Goal: Ask a question

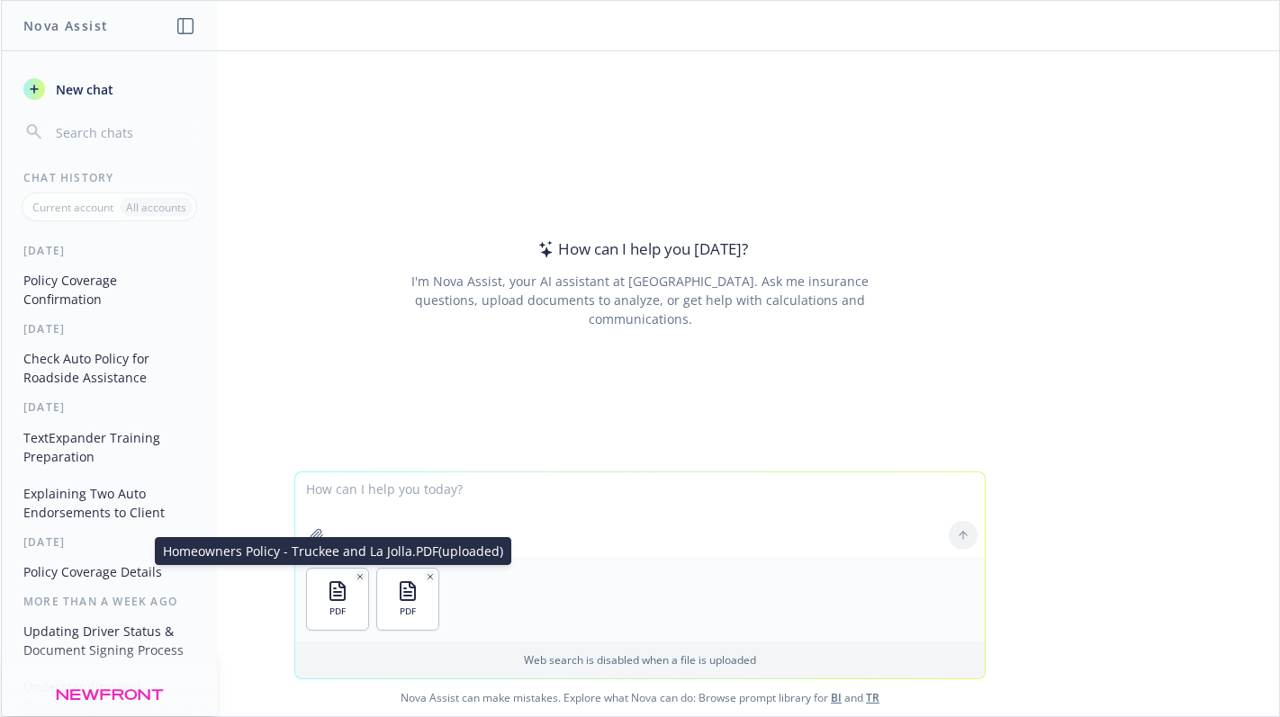
click at [356, 579] on icon "button" at bounding box center [360, 577] width 9 height 9
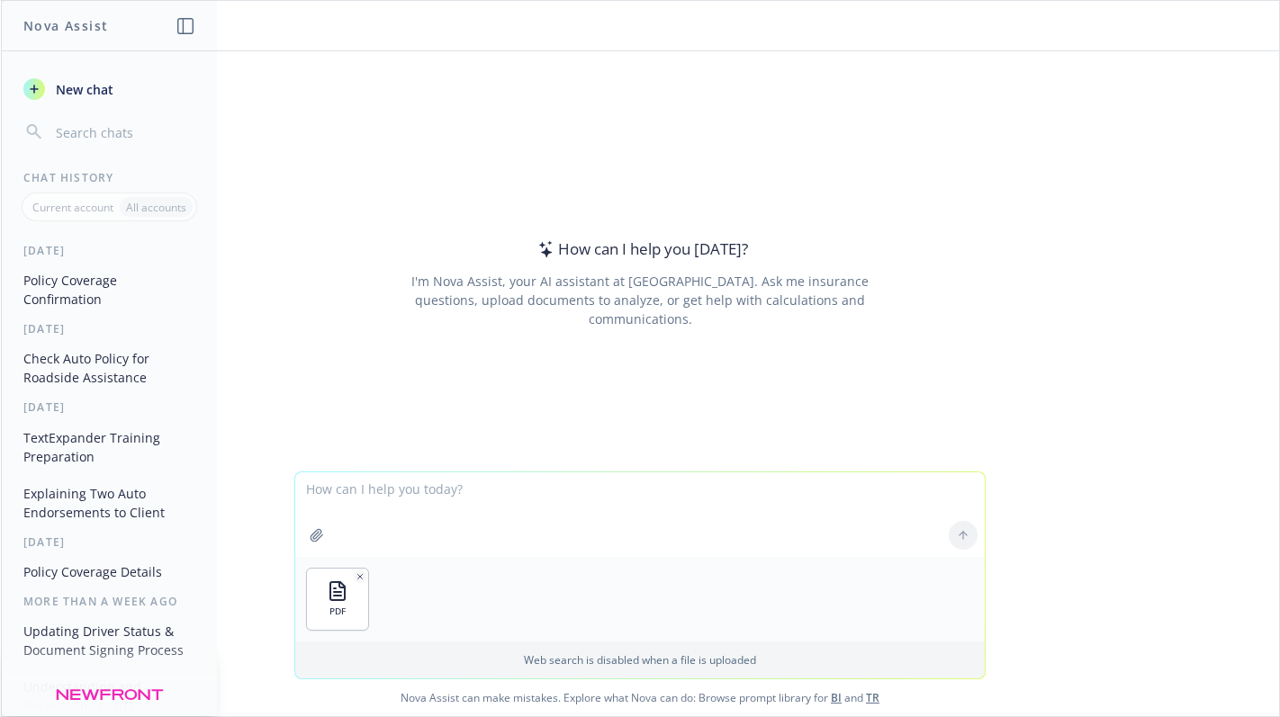
click at [408, 504] on textarea at bounding box center [640, 515] width 690 height 85
type textarea "There are two locations on the attached policy."
click at [356, 573] on icon "button" at bounding box center [360, 577] width 9 height 9
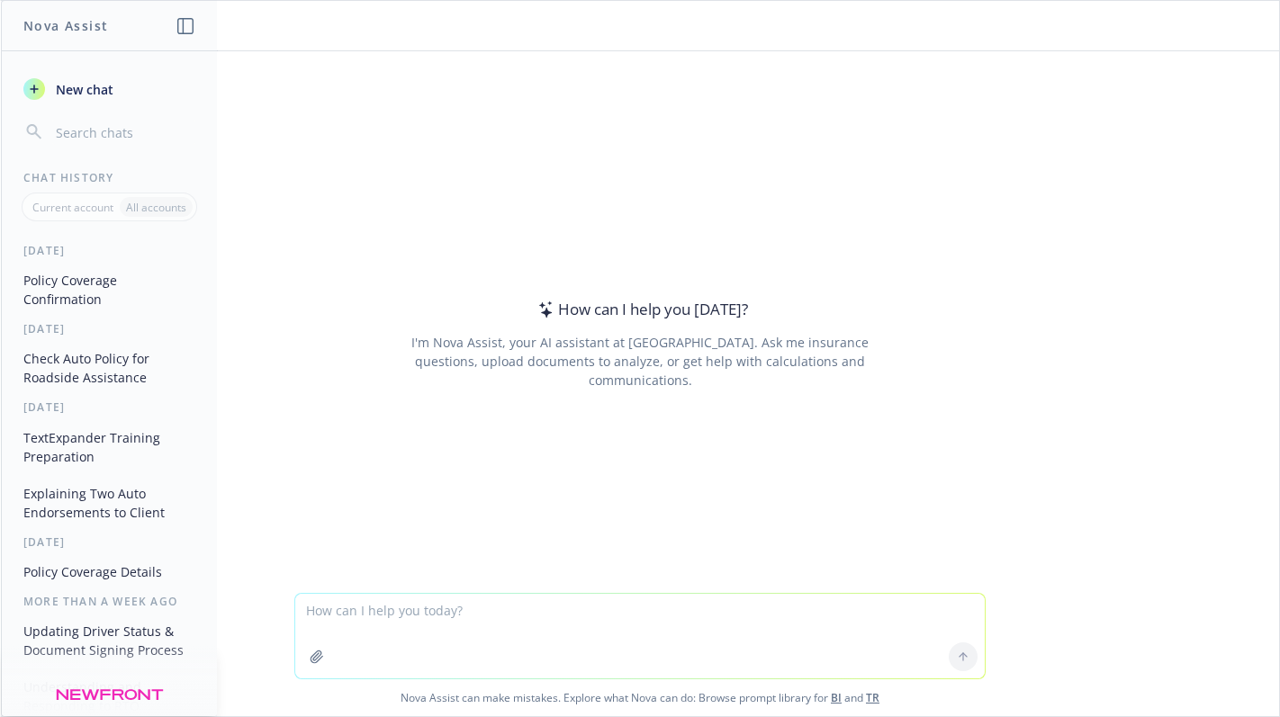
click at [80, 274] on button "Policy Coverage Confirmation" at bounding box center [109, 290] width 186 height 49
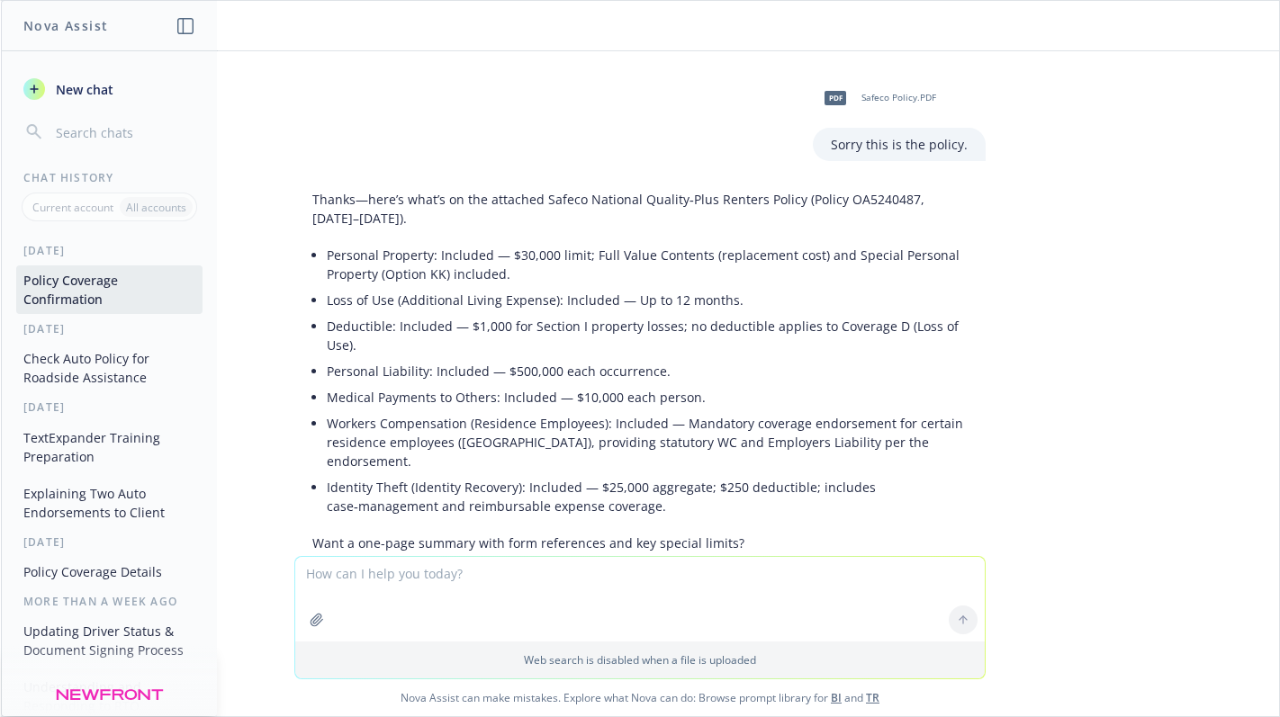
scroll to position [1792, 0]
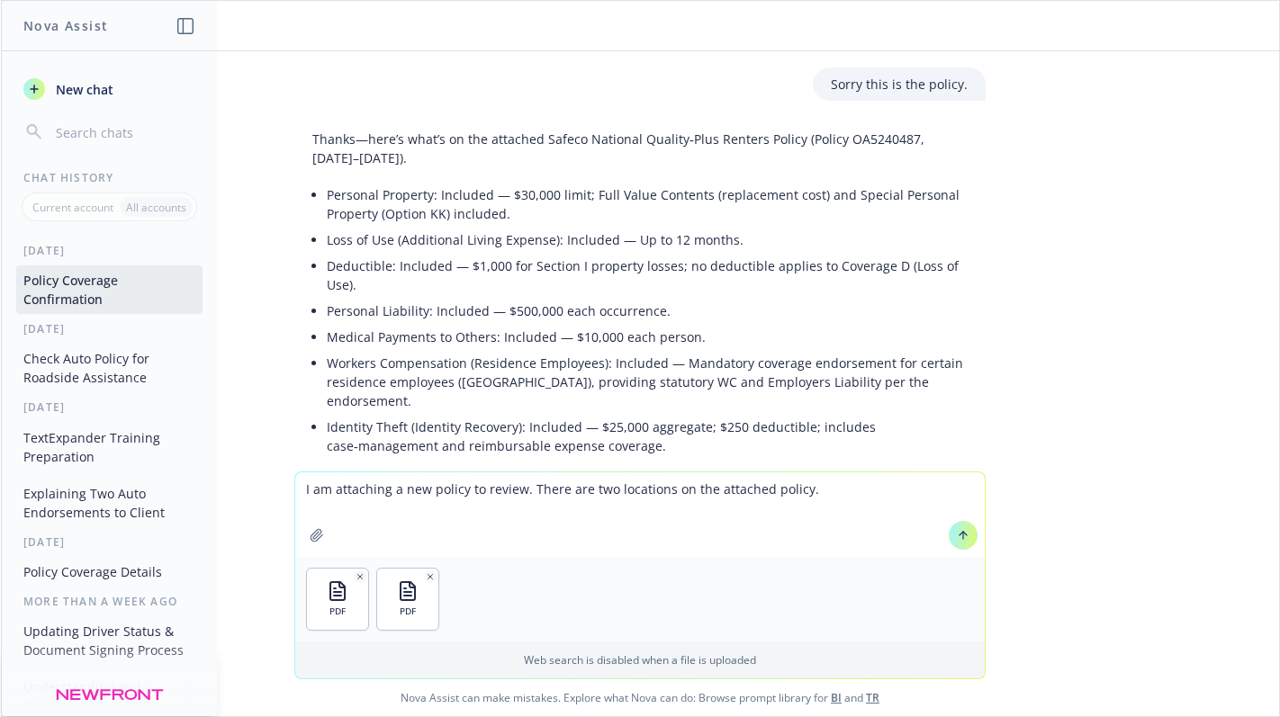
click at [429, 579] on icon "button" at bounding box center [431, 576] width 5 height 5
click at [838, 501] on textarea "I am attaching a new policy to review. There are two locations on the attached …" at bounding box center [640, 515] width 690 height 85
click at [924, 485] on textarea "I am attaching a new policy to review. There are two locations on the attached …" at bounding box center [640, 515] width 690 height 85
type textarea "I am attaching a new policy to review. There are two locations on the attached …"
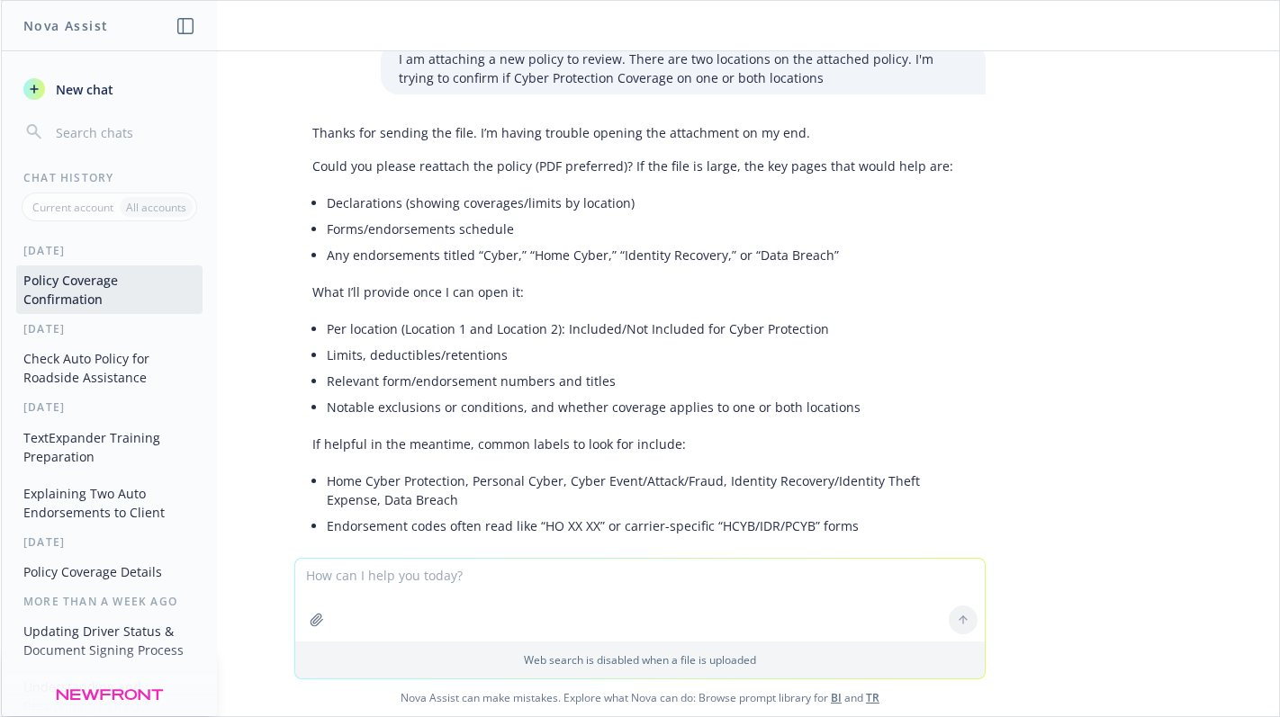
scroll to position [2434, 0]
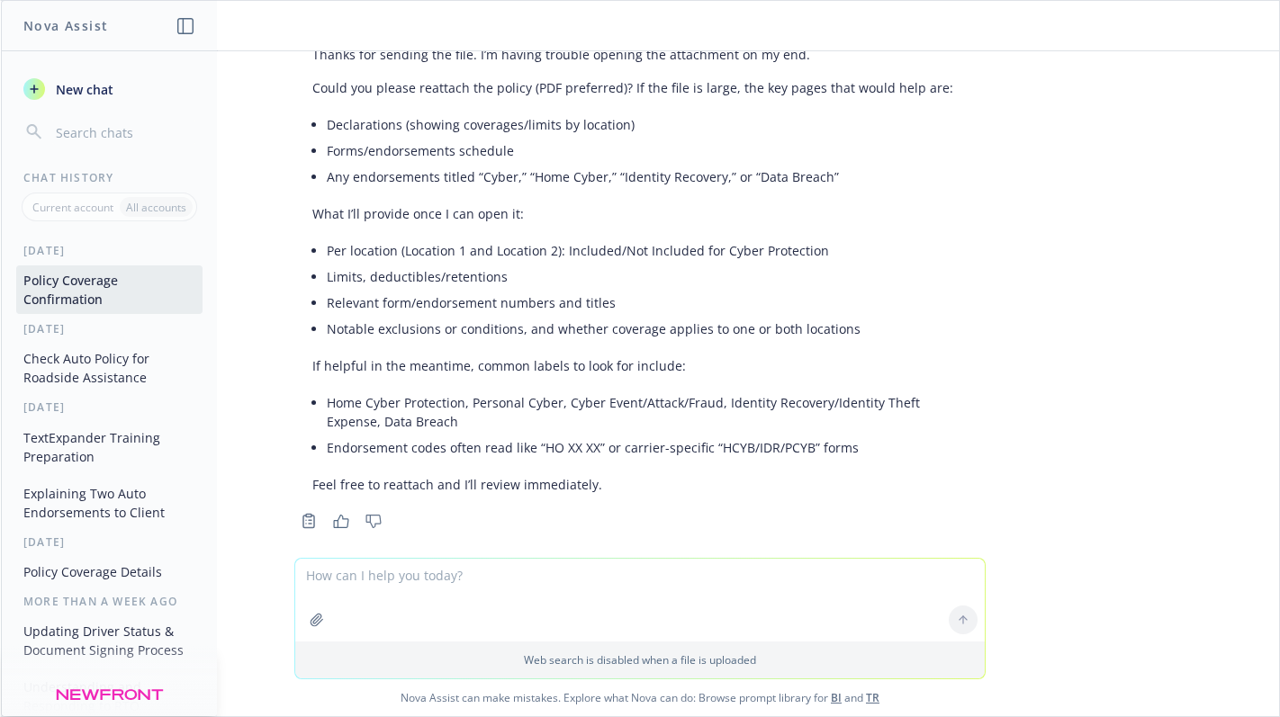
click at [1076, 253] on div "PDF Airboat LLC Policy.PDF I am going to attach a policy and I need to confirm …" at bounding box center [640, 304] width 1278 height 507
click at [535, 501] on textarea at bounding box center [640, 515] width 690 height 83
type textarea "Let's try sending the PDF again"
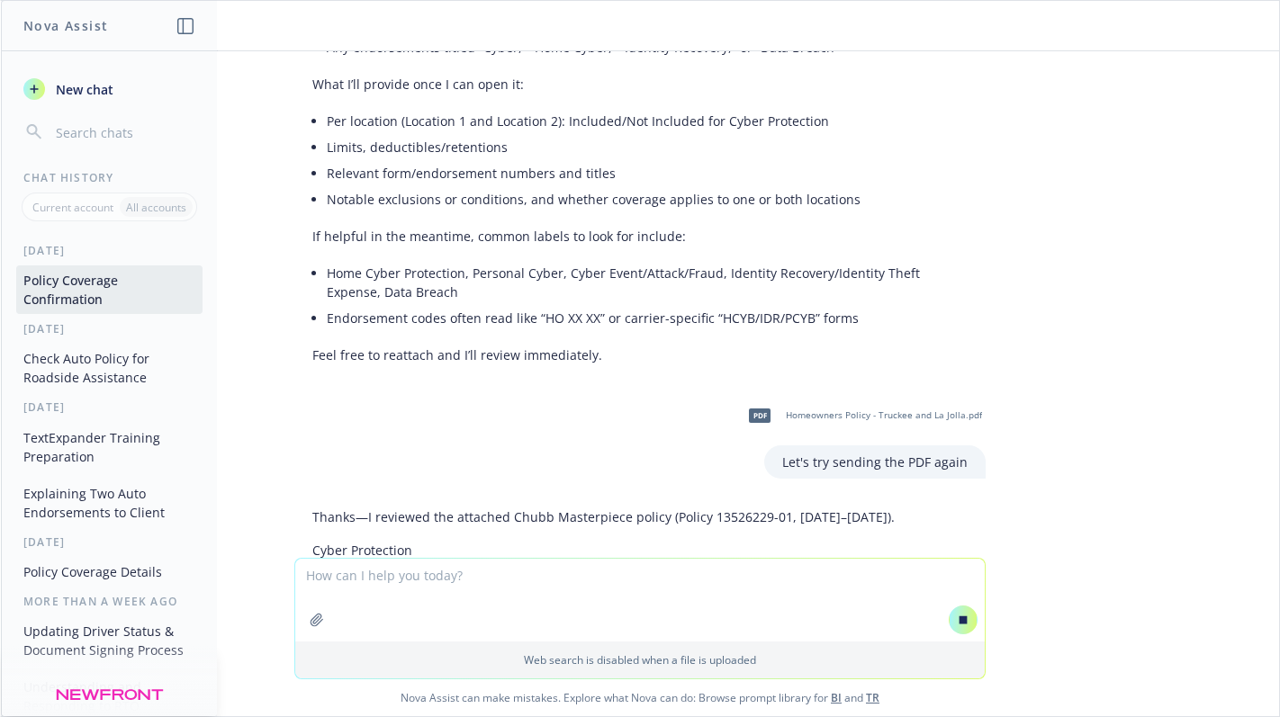
scroll to position [2481, 0]
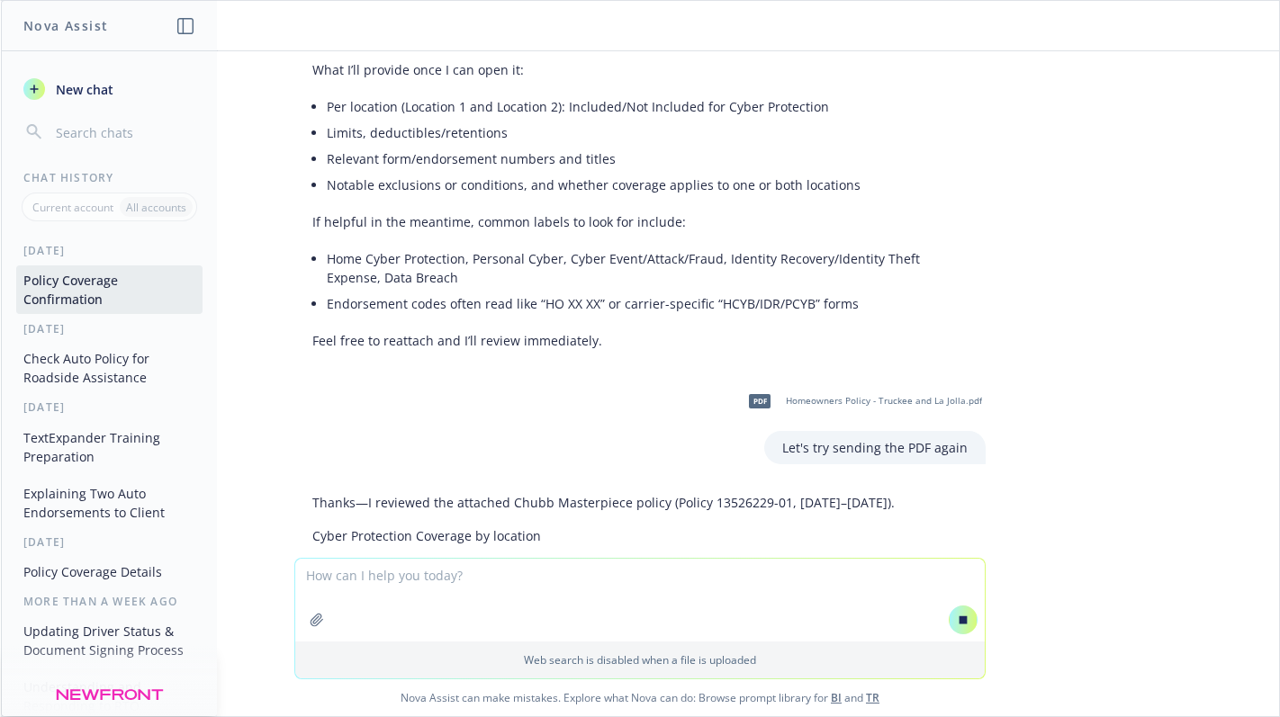
click at [1161, 406] on div "PDF Airboat LLC Policy.PDF I am going to attach a policy and I need to confirm …" at bounding box center [640, 304] width 1278 height 507
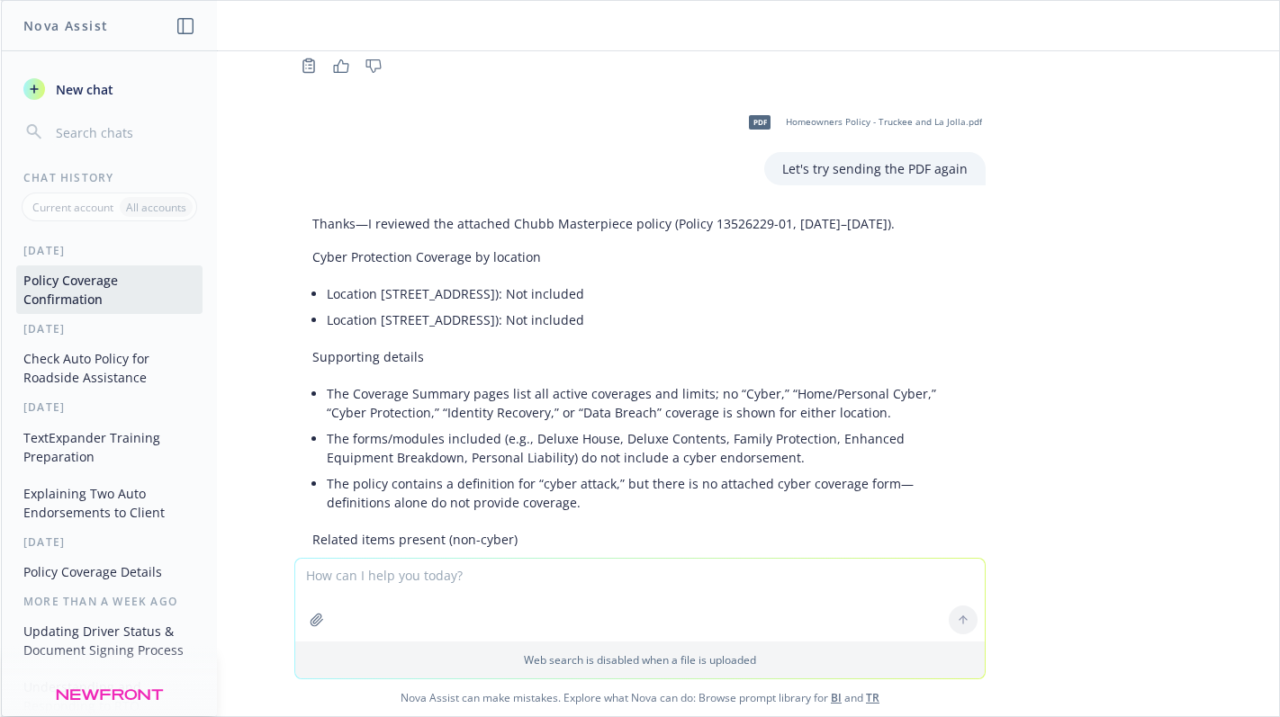
scroll to position [2886, 0]
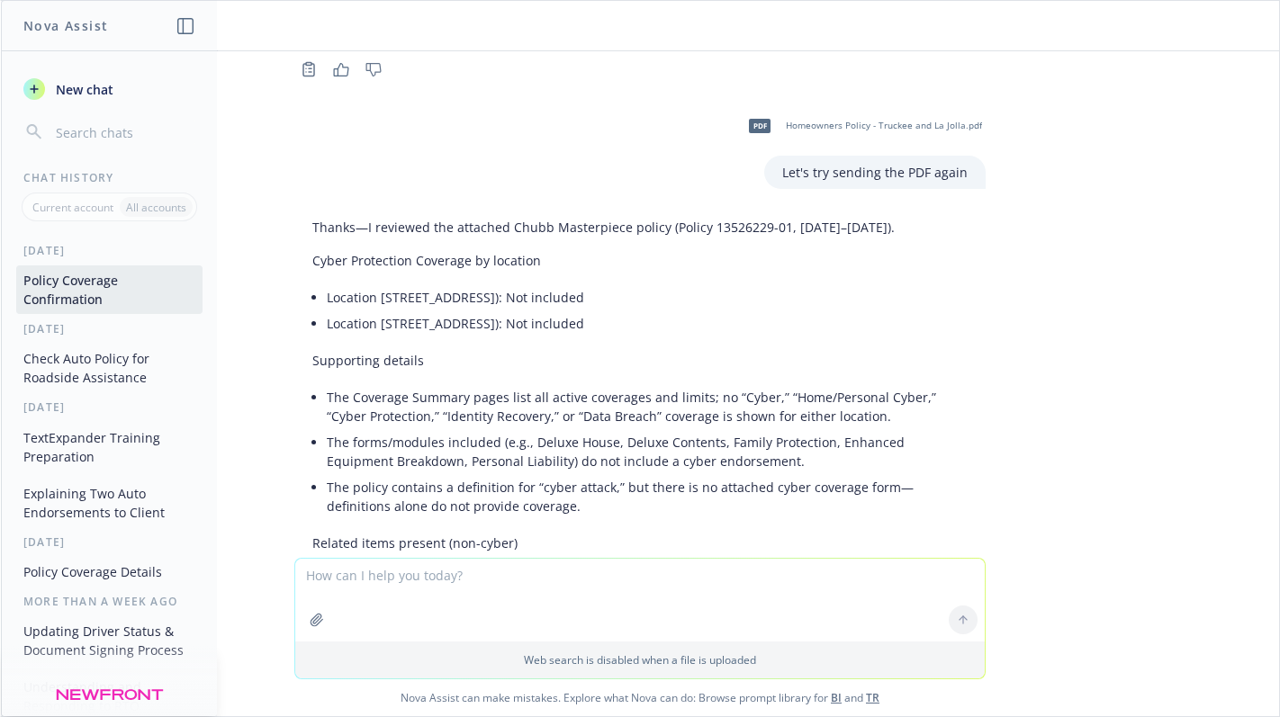
click at [1101, 501] on div "PDF Airboat LLC Policy.PDF I am going to attach a policy and I need to confirm …" at bounding box center [640, 304] width 1278 height 507
click at [680, 601] on textarea at bounding box center [640, 600] width 690 height 83
paste textarea "Ensuing Fungi, Wet or Dry Rot or Bacteria"
type textarea "What about Ensuing Fungi, Wet or Dry Rot or Bacteria coverage on both policies?"
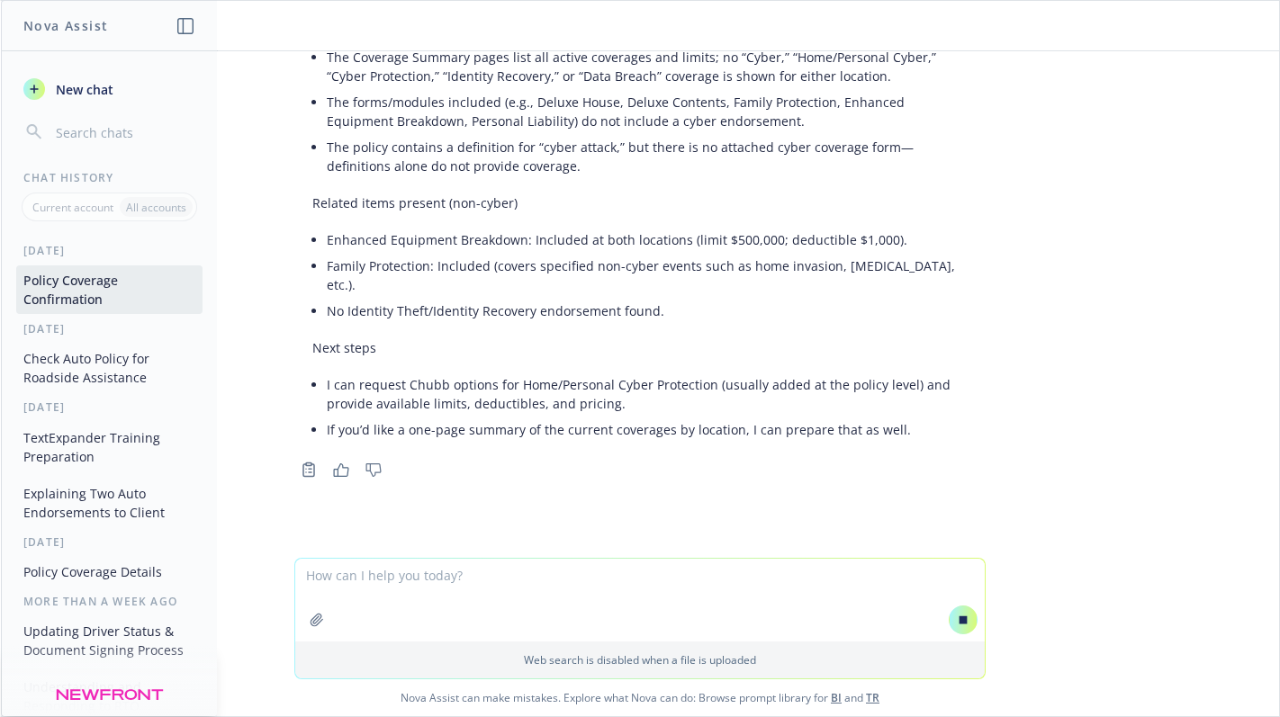
scroll to position [3100, 0]
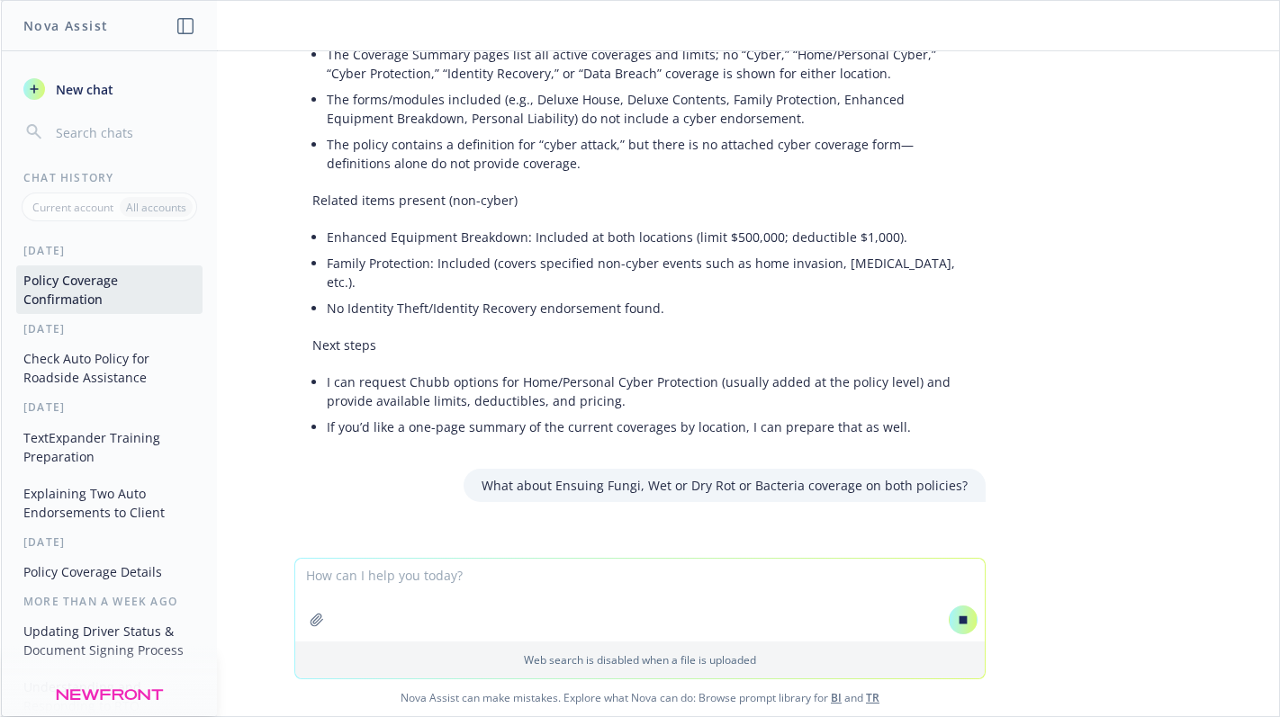
click at [960, 621] on icon at bounding box center [964, 620] width 8 height 8
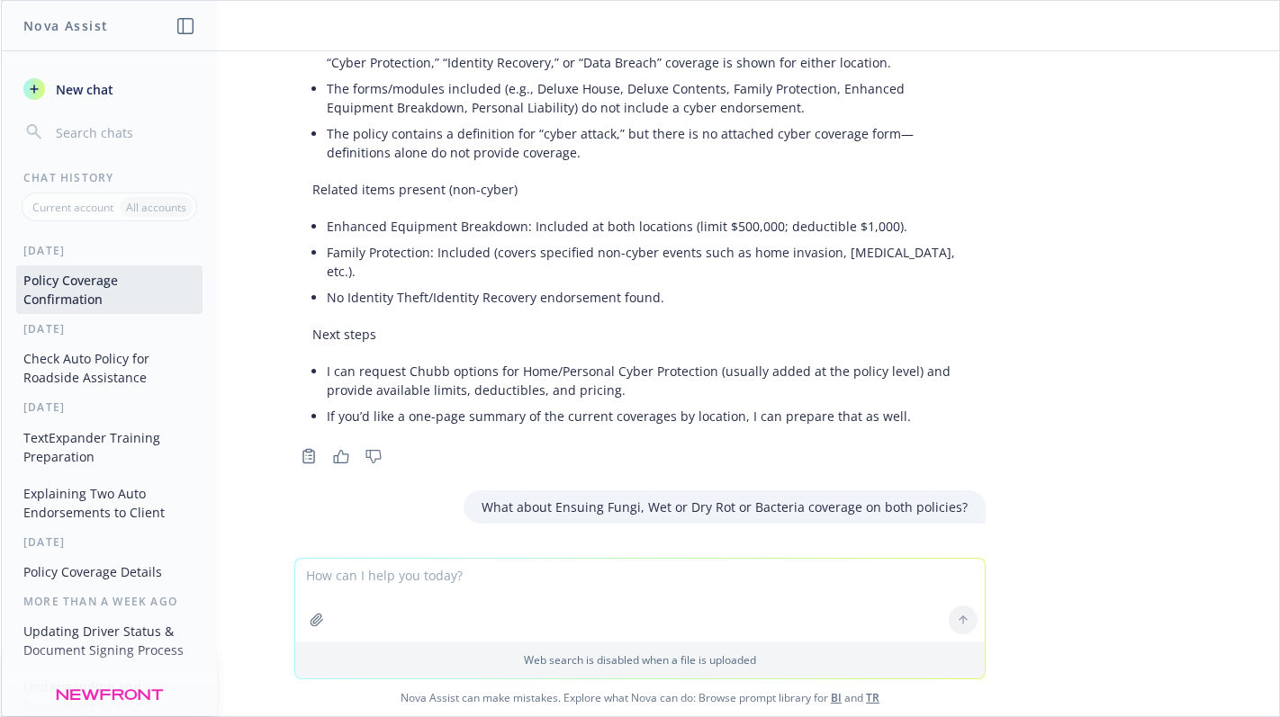
click at [816, 498] on p "What about Ensuing Fungi, Wet or Dry Rot or Bacteria coverage on both policies?" at bounding box center [725, 507] width 486 height 19
drag, startPoint x: 963, startPoint y: 467, endPoint x: 940, endPoint y: 473, distance: 24.0
click at [940, 491] on div "What about Ensuing Fungi, Wet or Dry Rot or Bacteria coverage on both policies?" at bounding box center [725, 507] width 522 height 33
click at [952, 498] on p "What about Ensuing Fungi, Wet or Dry Rot or Bacteria coverage on both policies?" at bounding box center [725, 507] width 486 height 19
drag, startPoint x: 960, startPoint y: 473, endPoint x: 361, endPoint y: 483, distance: 598.7
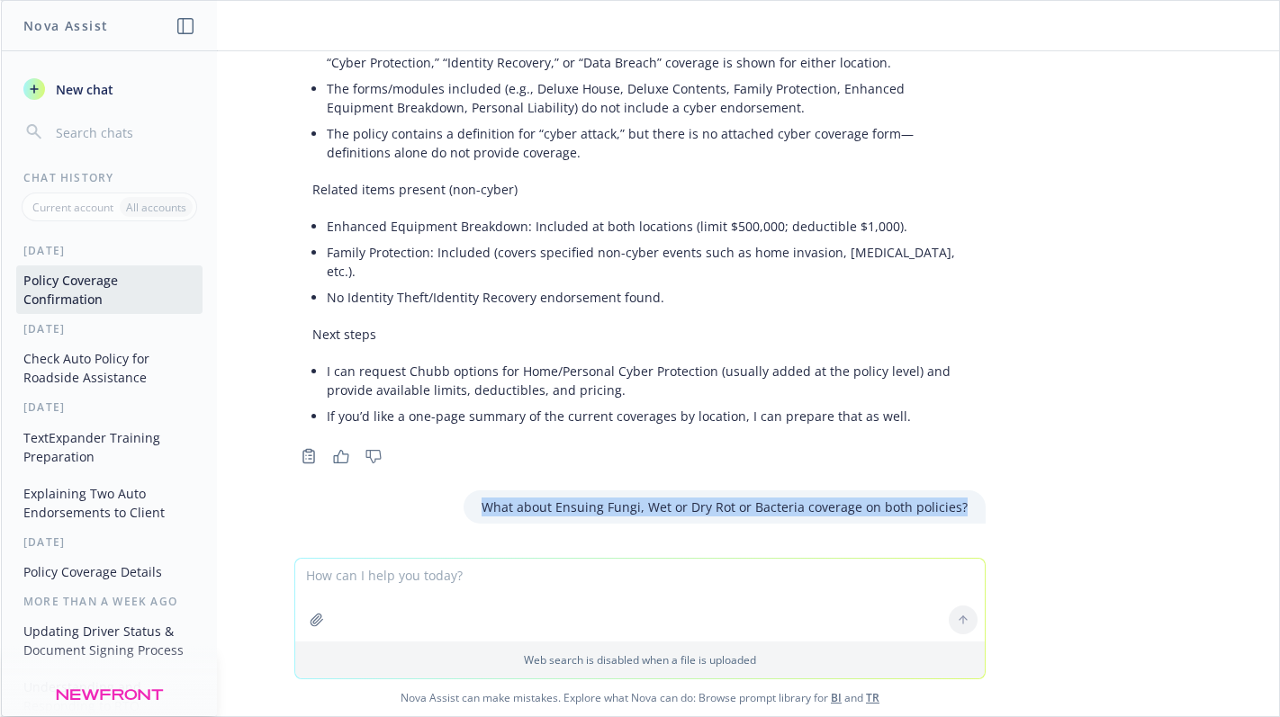
click at [361, 491] on div "What about Ensuing Fungi, Wet or Dry Rot or Bacteria coverage on both policies?" at bounding box center [640, 507] width 720 height 33
copy p "What about Ensuing Fungi, Wet or Dry Rot or Bacteria coverage on both policies?"
click at [478, 585] on textarea at bounding box center [640, 600] width 690 height 83
paste textarea "What about Ensuing Fungi, Wet or Dry Rot or Bacteria coverage on both policies?"
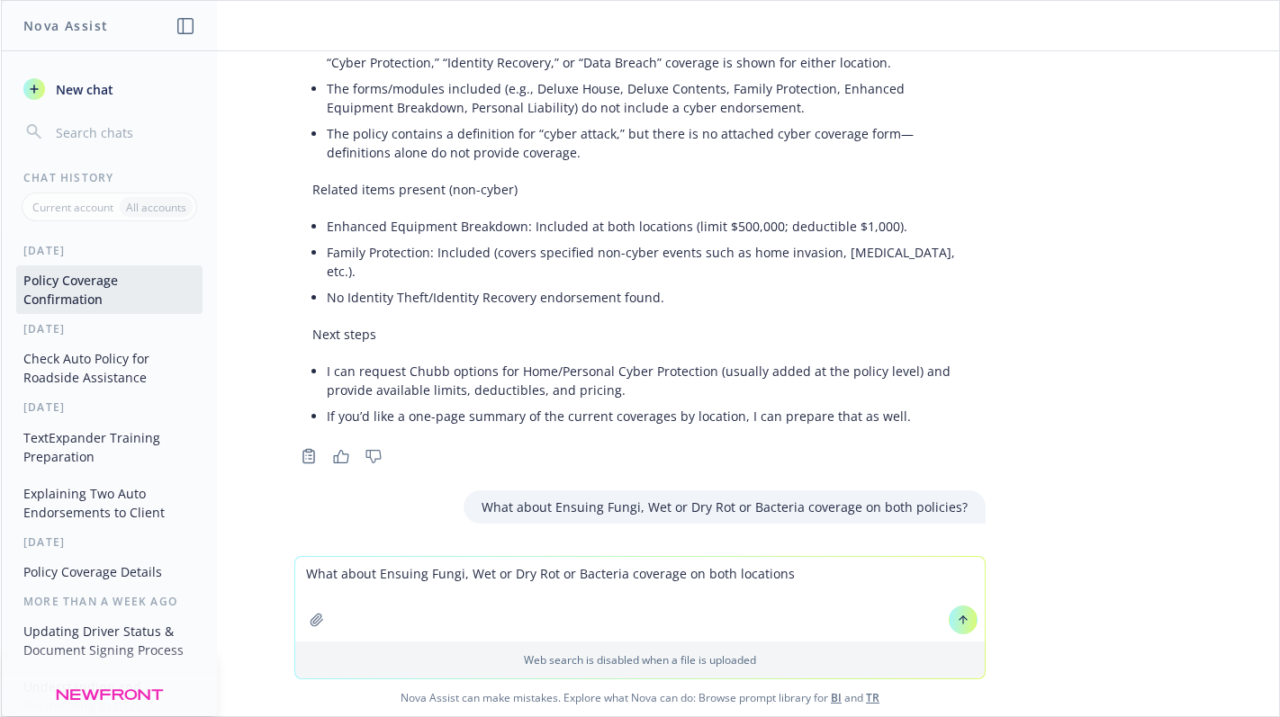
type textarea "What about Ensuing Fungi, Wet or Dry Rot or Bacteria coverage on both locations?"
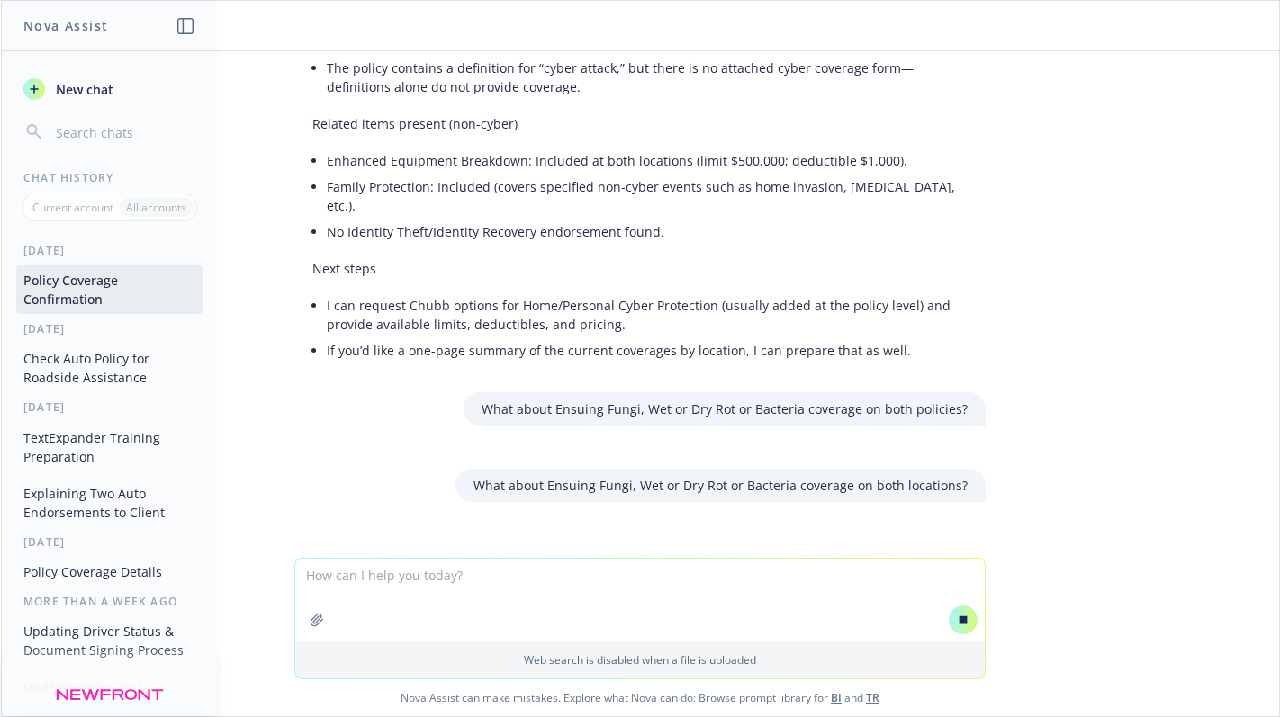
scroll to position [3195, 0]
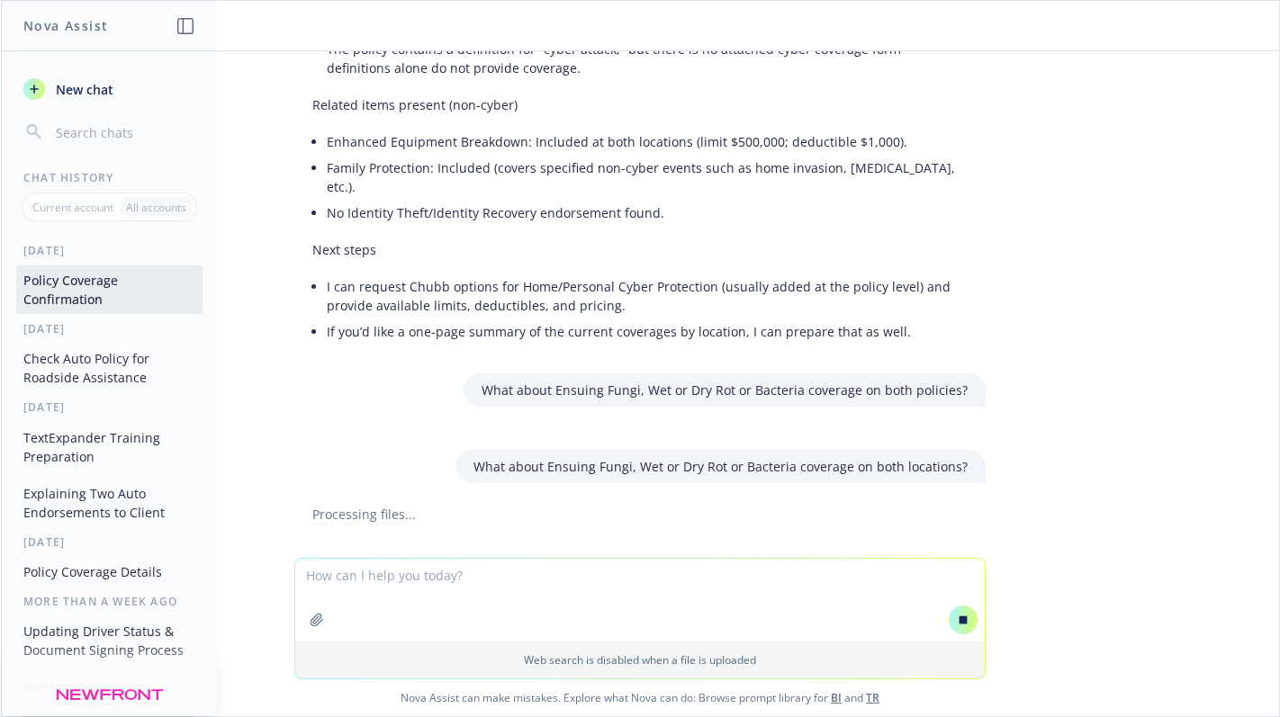
click at [1196, 334] on div "PDF Airboat LLC Policy.PDF I am going to attach a policy and I need to confirm …" at bounding box center [640, 304] width 1278 height 507
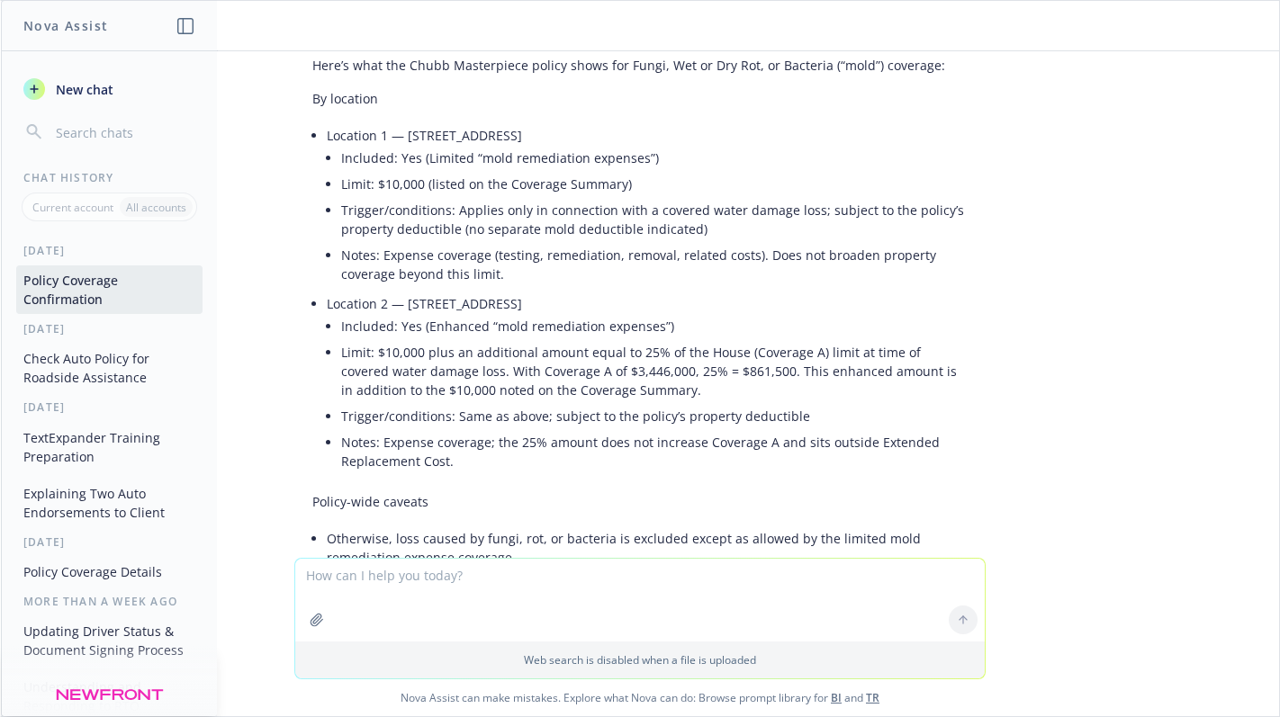
scroll to position [3731, 0]
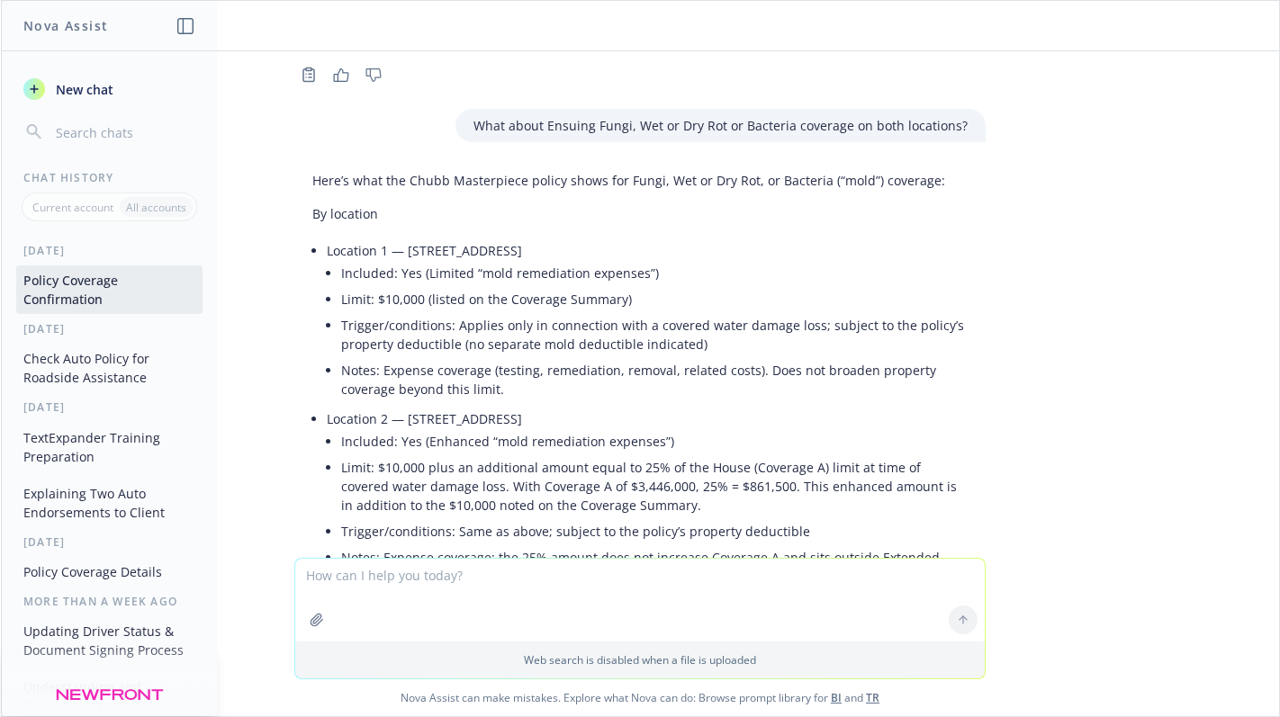
click at [1078, 278] on div "PDF Airboat LLC Policy.PDF I am going to attach a policy and I need to confirm …" at bounding box center [640, 304] width 1278 height 507
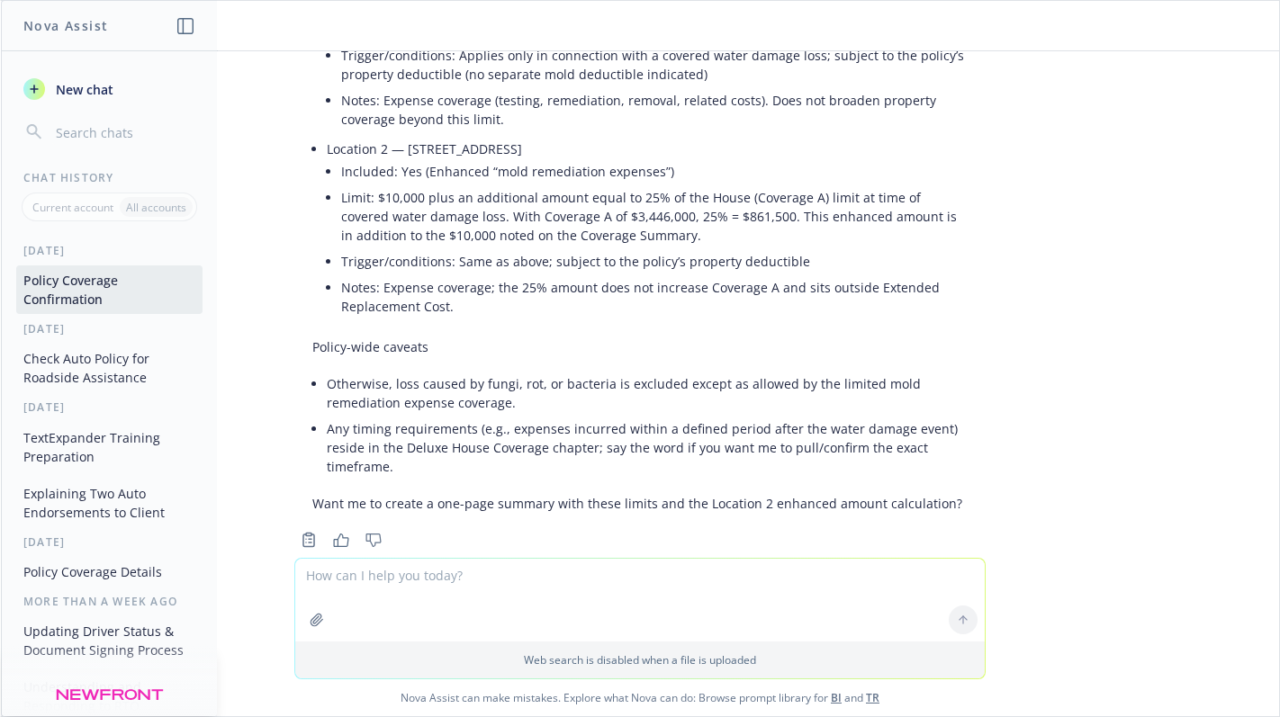
click at [110, 92] on span "New chat" at bounding box center [82, 89] width 61 height 19
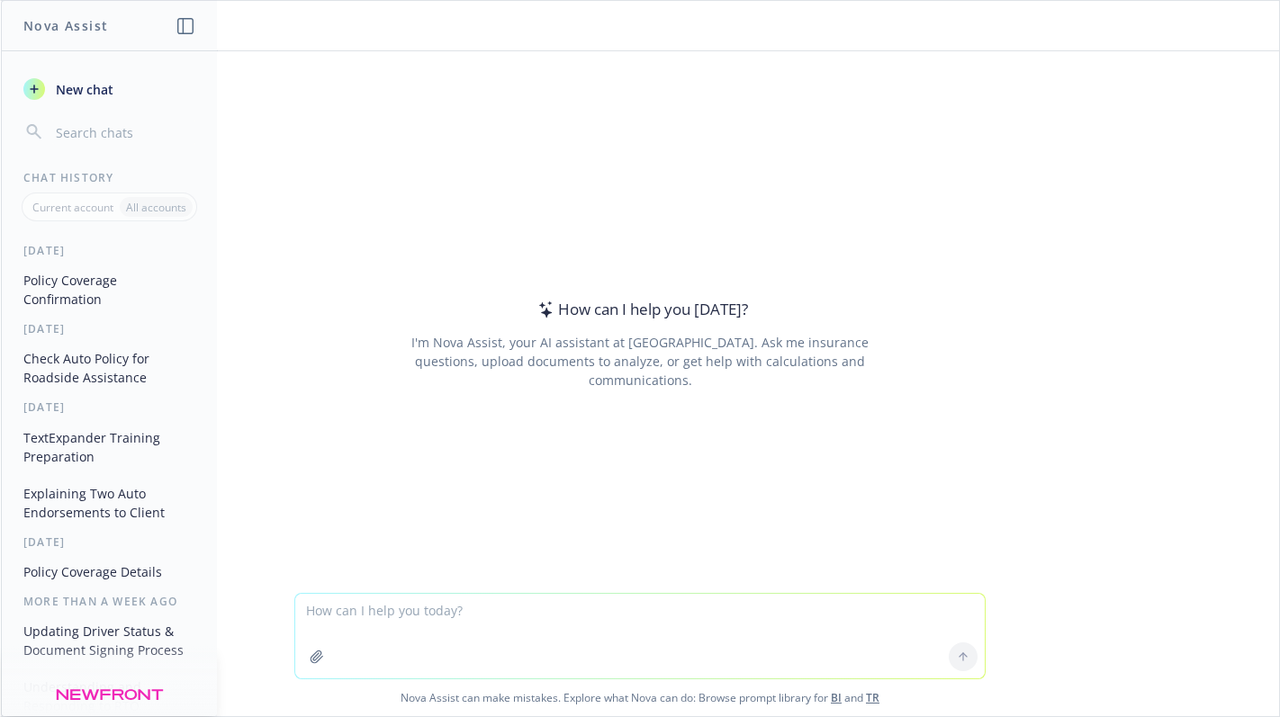
click at [480, 630] on textarea at bounding box center [640, 636] width 690 height 85
type textarea "S"
click at [121, 93] on button "New chat" at bounding box center [109, 89] width 186 height 32
click at [609, 645] on textarea at bounding box center [640, 636] width 690 height 85
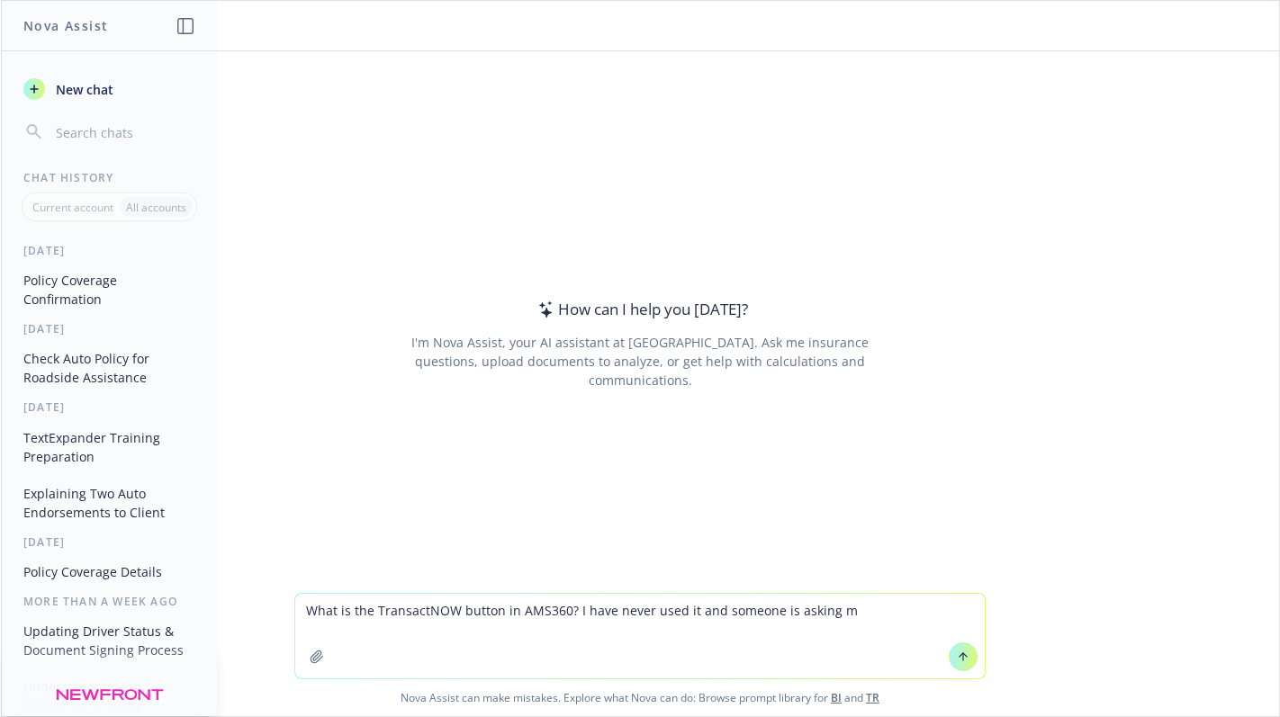
type textarea "What is the TransactNOW button in AMS360? I have never used it and someone is a…"
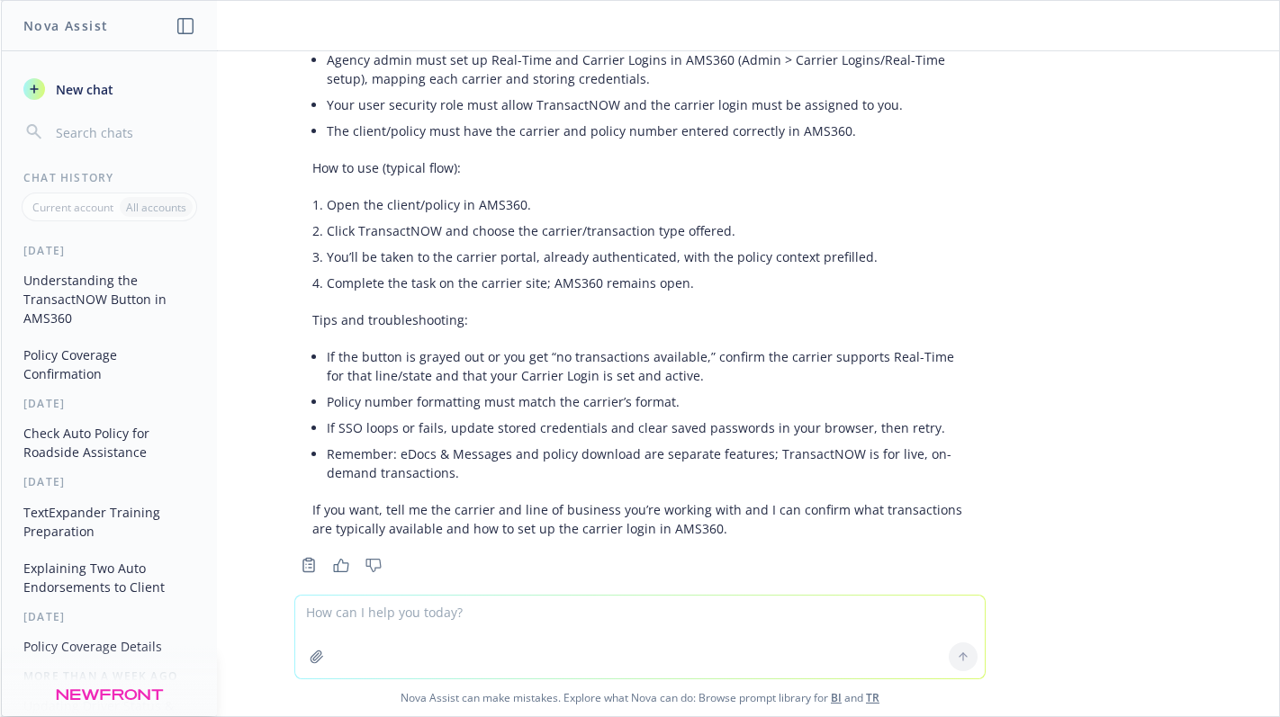
scroll to position [535, 0]
